Goal: Find specific page/section: Find specific page/section

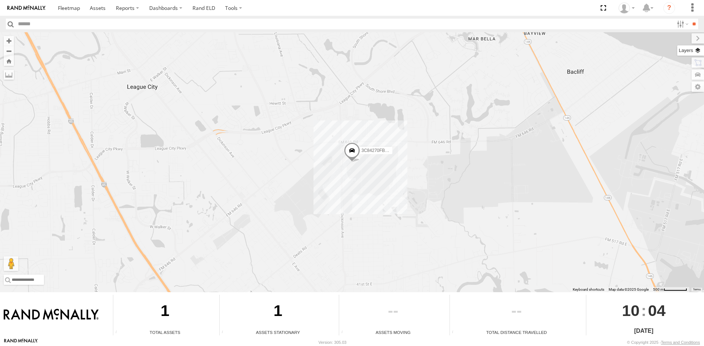
click at [698, 51] on label at bounding box center [690, 50] width 27 height 10
click at [677, 49] on label at bounding box center [690, 50] width 27 height 10
click at [351, 149] on span at bounding box center [352, 153] width 16 height 20
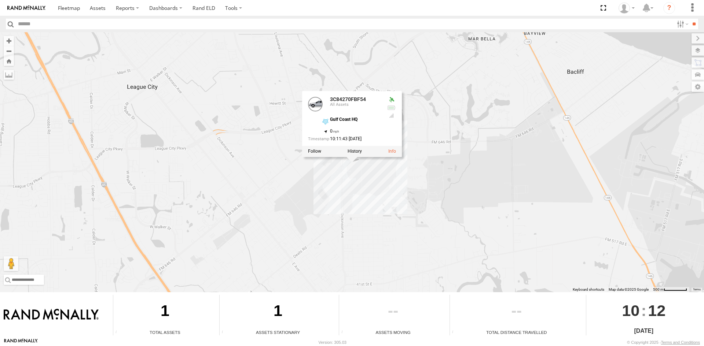
click at [235, 178] on div "3C84270FBF54 3C84270FBF54 All Assets Gulf Coast HQ 29.48844 , -95.04472 0 10:11…" at bounding box center [352, 162] width 704 height 260
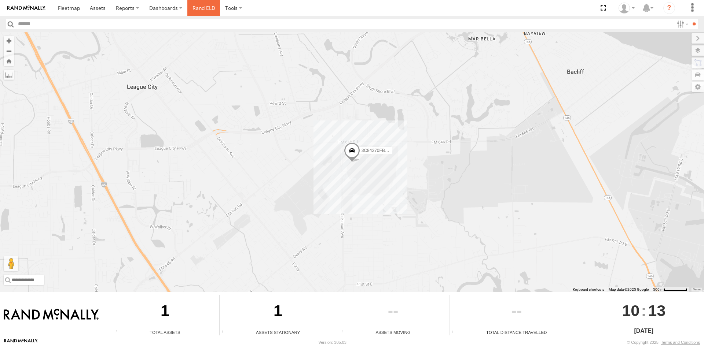
click at [205, 7] on link "Rand ELD" at bounding box center [203, 8] width 33 height 16
click at [697, 85] on label at bounding box center [689, 87] width 29 height 10
click at [695, 89] on label at bounding box center [689, 87] width 29 height 10
click at [414, 109] on div "3C84270FBF54" at bounding box center [352, 162] width 704 height 260
click at [408, 66] on div "3C84270FBF54" at bounding box center [352, 162] width 704 height 260
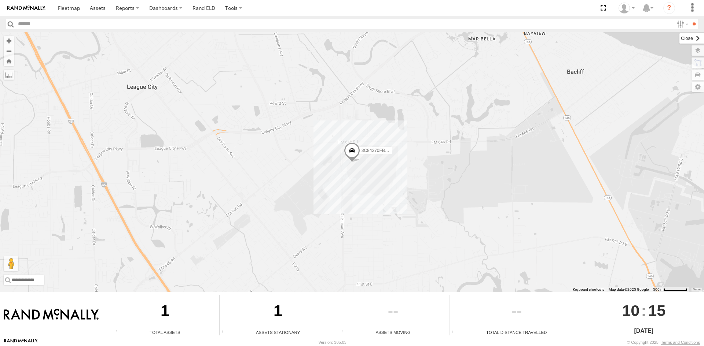
click at [679, 39] on label at bounding box center [691, 38] width 25 height 10
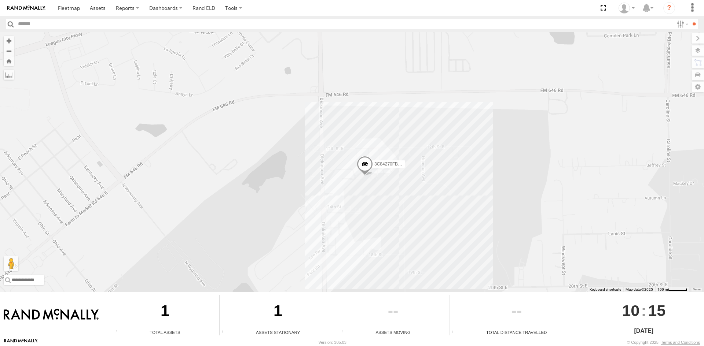
drag, startPoint x: 345, startPoint y: 129, endPoint x: 365, endPoint y: 256, distance: 128.8
click at [365, 256] on div "3C84270FBF54" at bounding box center [352, 162] width 704 height 260
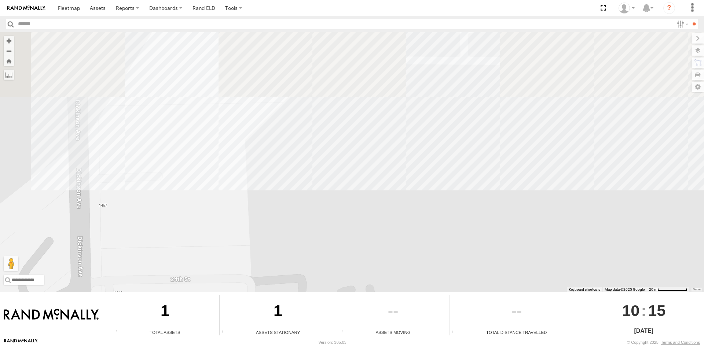
drag, startPoint x: 373, startPoint y: 127, endPoint x: 378, endPoint y: 312, distance: 185.2
click at [380, 312] on div "To navigate the map with touch gestures double-tap and hold your finger on the …" at bounding box center [352, 185] width 704 height 306
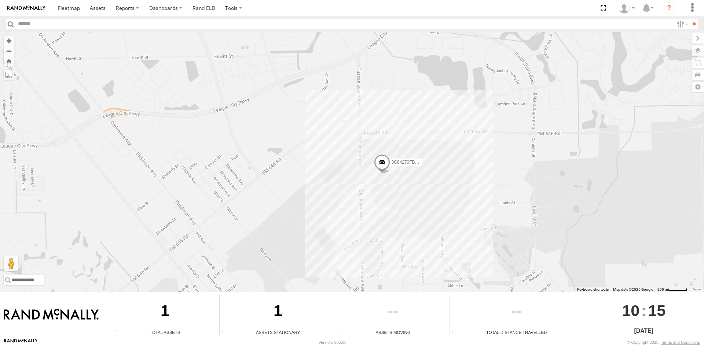
click at [381, 162] on span at bounding box center [382, 164] width 16 height 20
click at [423, 164] on link at bounding box center [422, 163] width 8 height 5
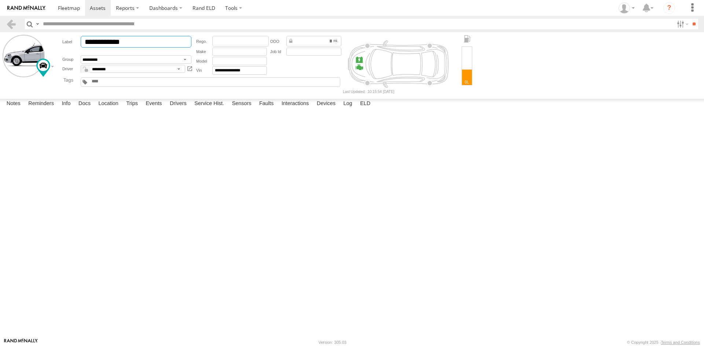
click at [156, 39] on input "**********" at bounding box center [136, 42] width 111 height 12
